Goal: Task Accomplishment & Management: Complete application form

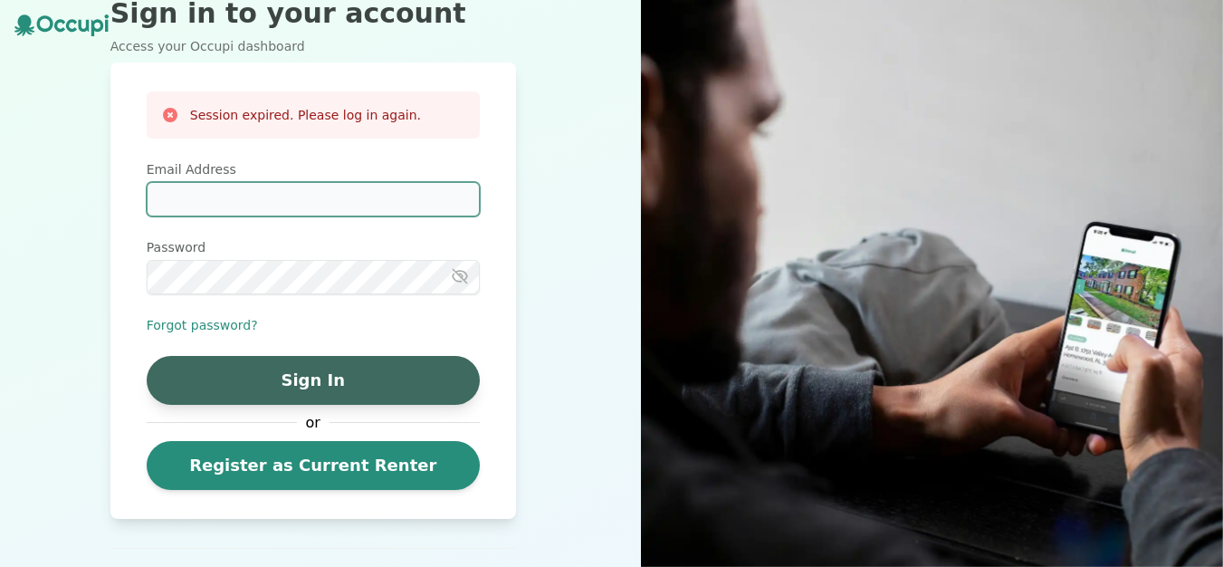
type input "**********"
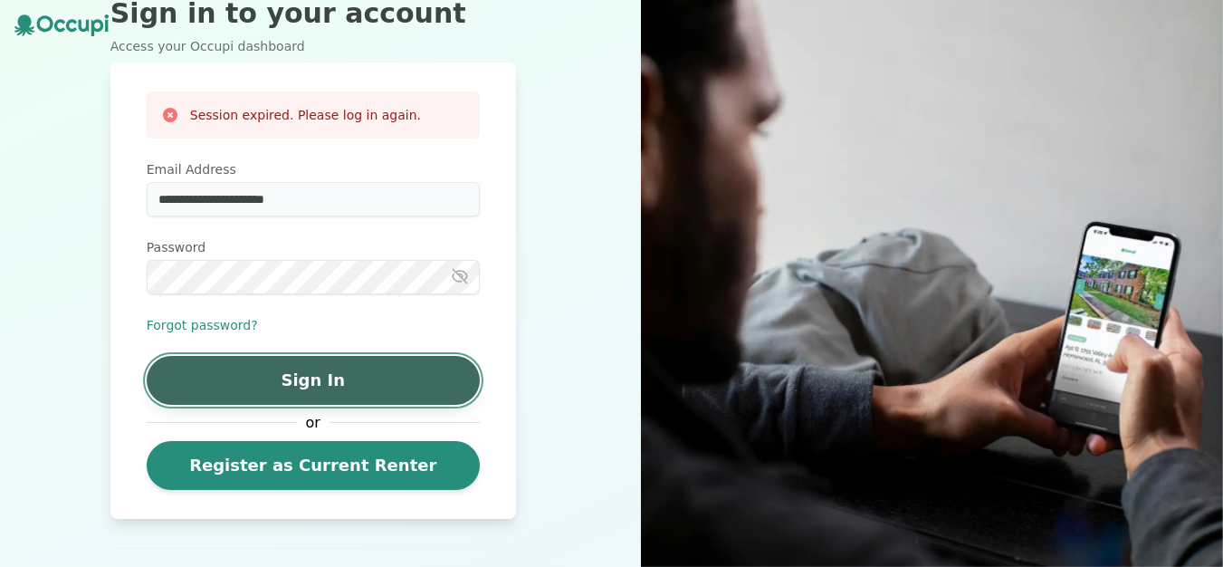
click at [372, 382] on button "Sign In" at bounding box center [313, 380] width 333 height 49
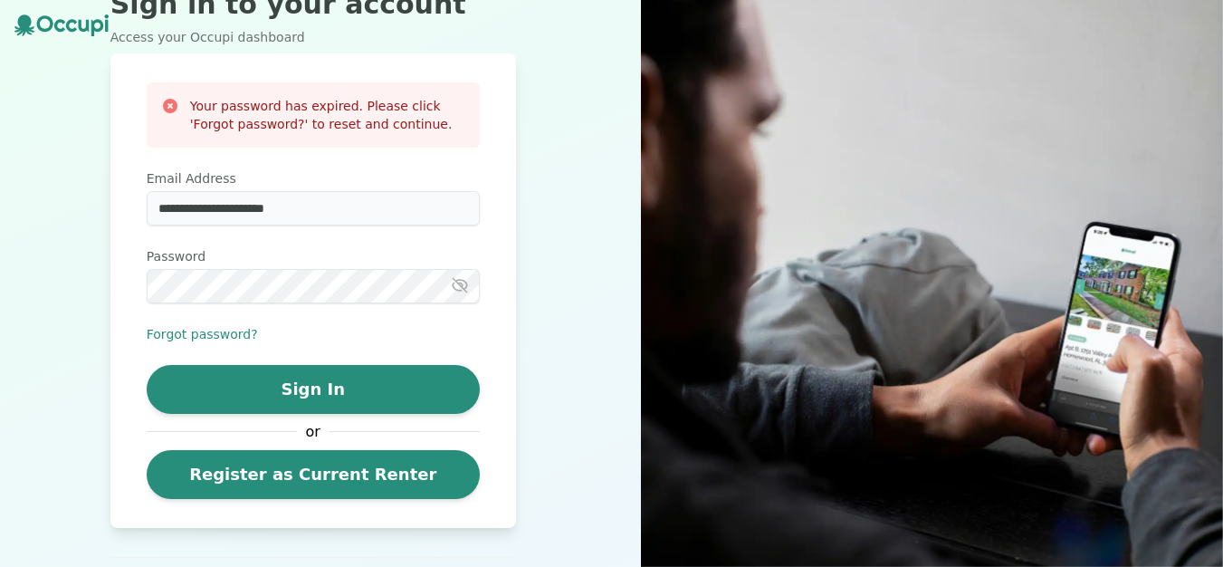
click at [464, 291] on icon "button" at bounding box center [460, 285] width 18 height 18
click at [462, 287] on icon "button" at bounding box center [459, 284] width 5 height 5
click at [464, 289] on icon "button" at bounding box center [460, 285] width 14 height 14
click at [462, 287] on icon "button" at bounding box center [459, 284] width 5 height 5
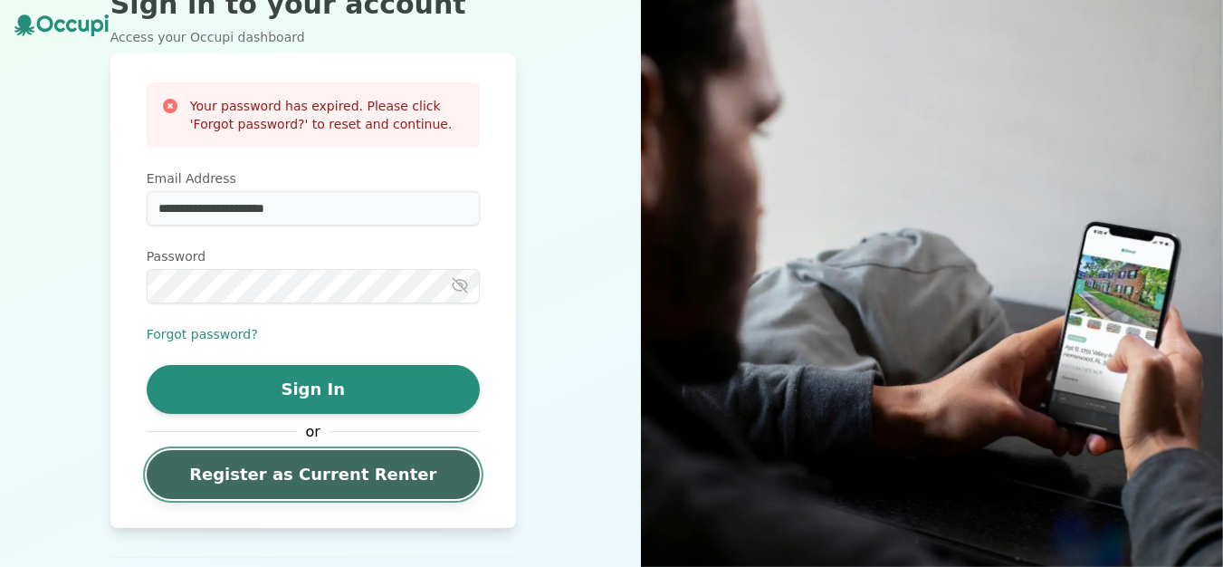
click at [381, 475] on link "Register as Current Renter" at bounding box center [313, 474] width 333 height 49
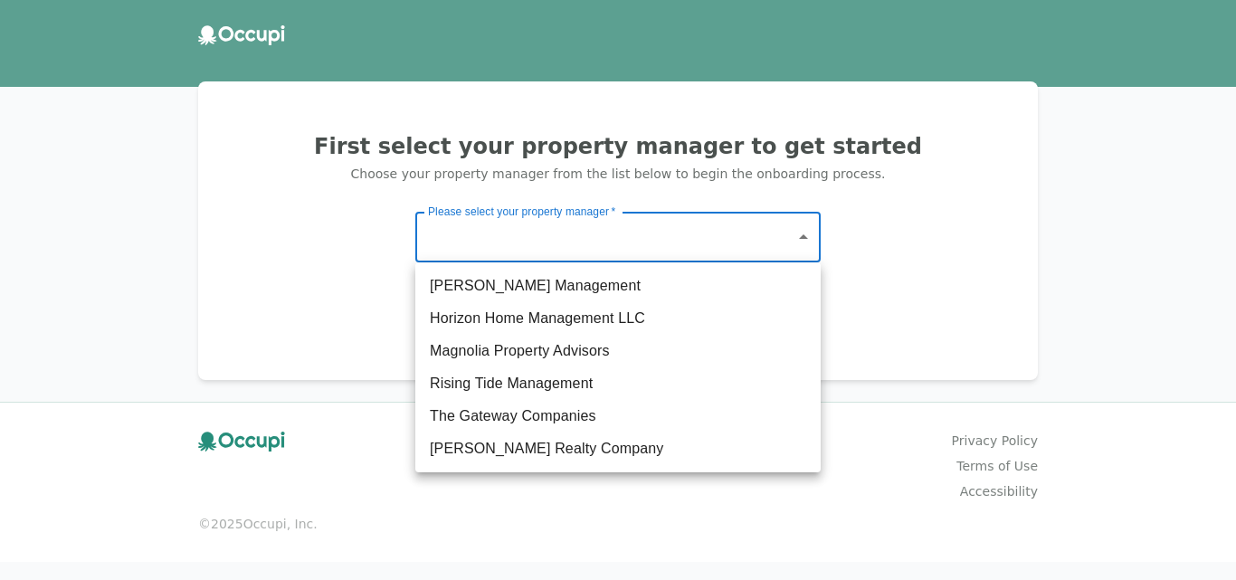
click at [806, 236] on body "First select your property manager to get started Choose your property manager …" at bounding box center [618, 290] width 1236 height 580
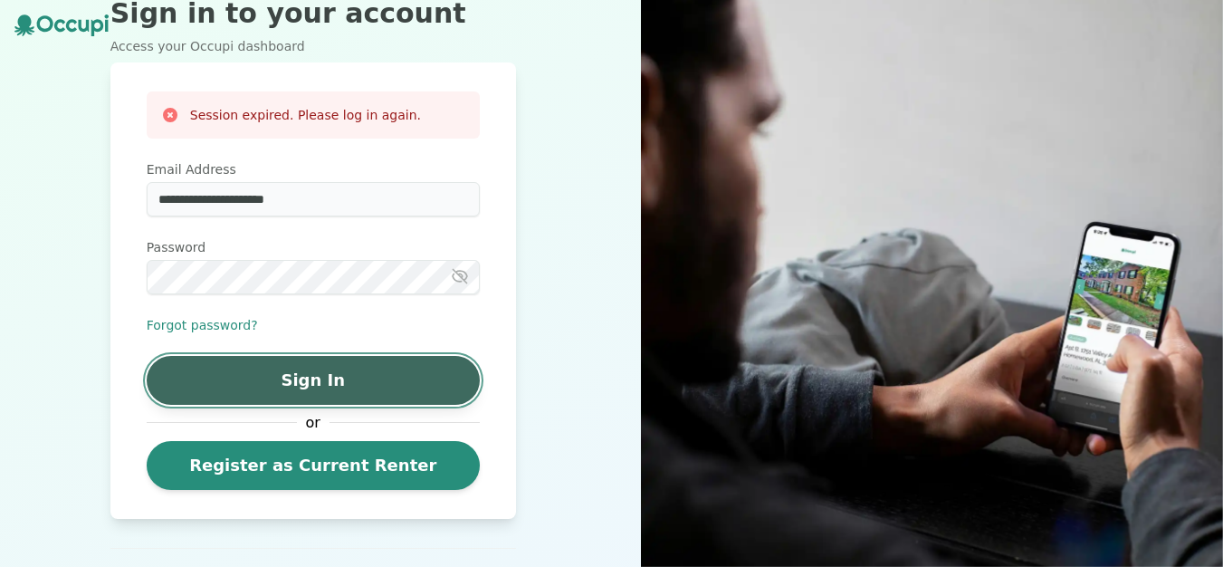
click at [205, 373] on button "Sign In" at bounding box center [313, 380] width 333 height 49
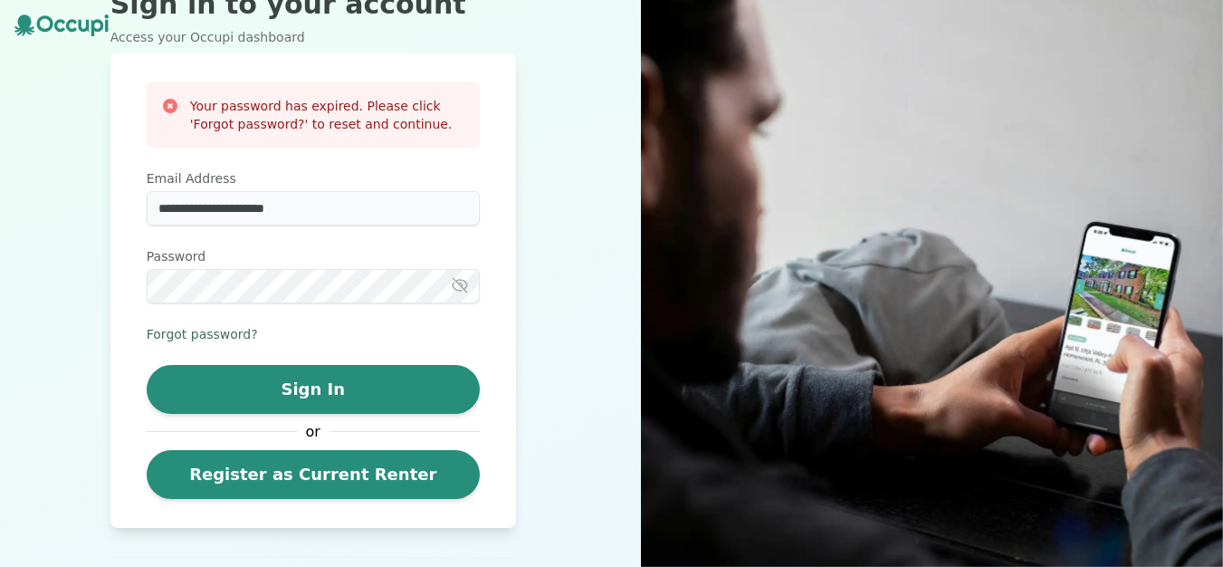
click at [187, 335] on button "Forgot password?" at bounding box center [202, 334] width 111 height 18
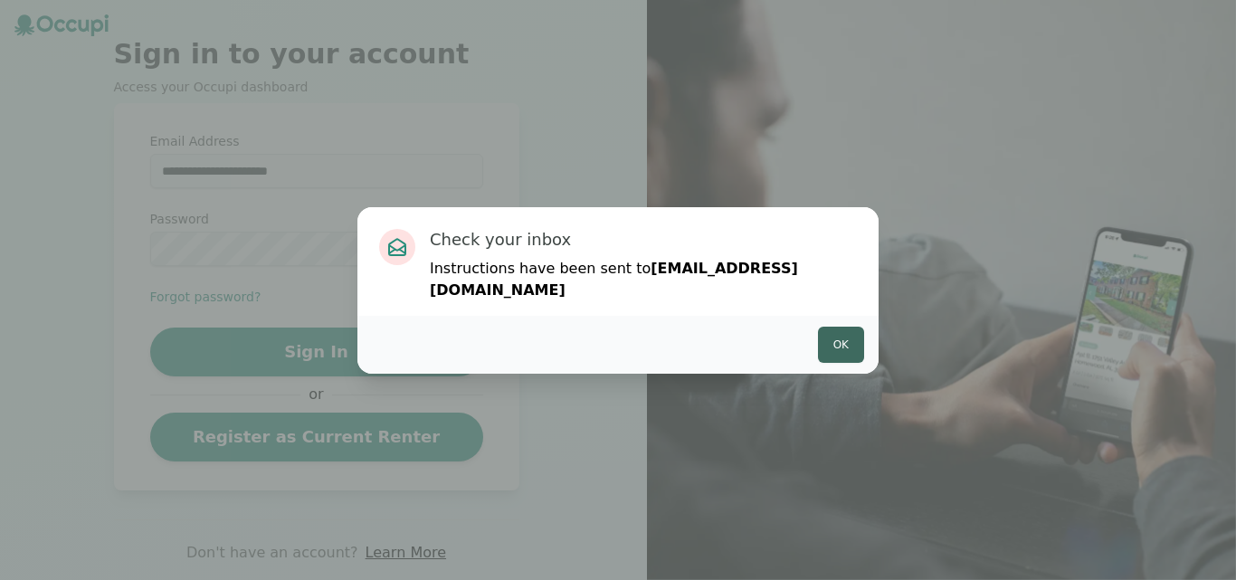
click at [842, 327] on button "Ok" at bounding box center [841, 345] width 46 height 36
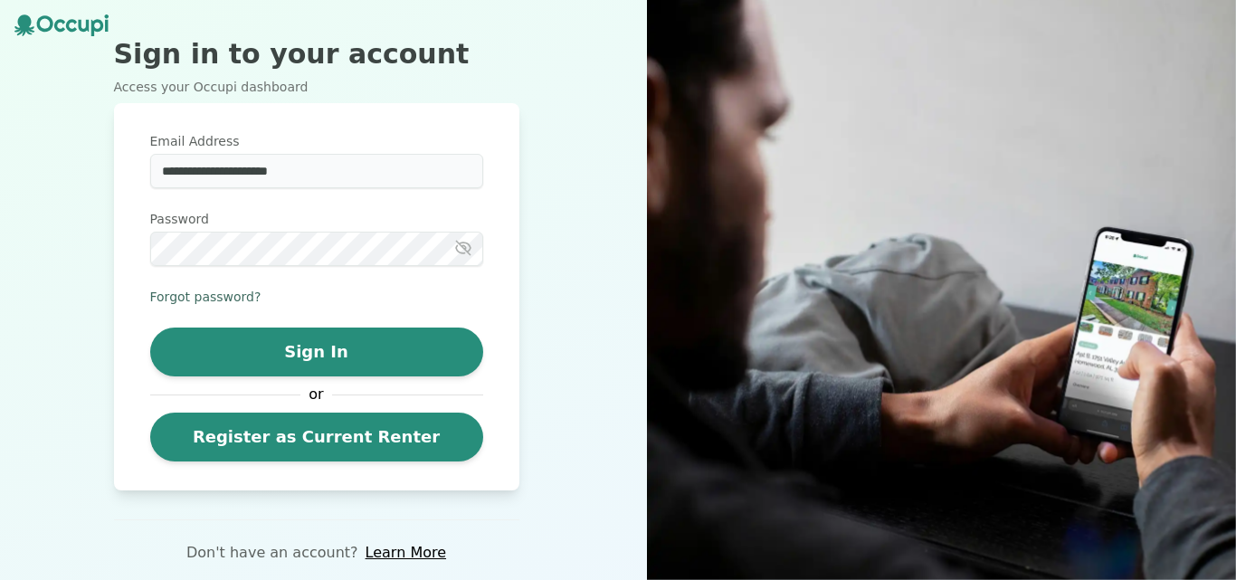
click at [212, 294] on button "Forgot password?" at bounding box center [205, 297] width 111 height 18
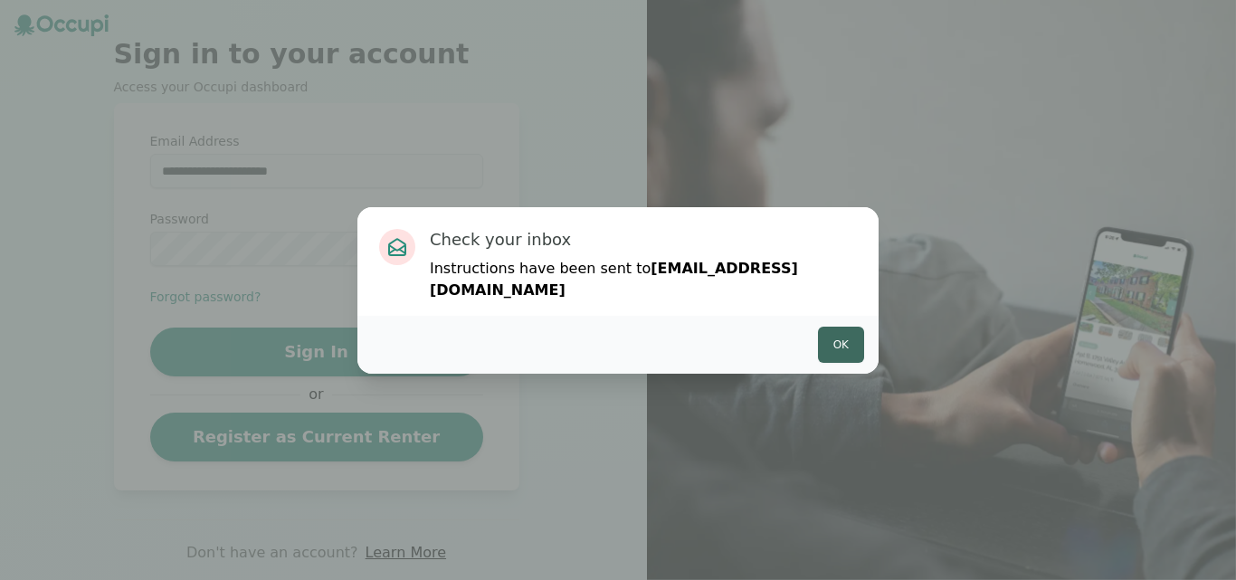
click at [843, 334] on button "Ok" at bounding box center [841, 345] width 46 height 36
